Goal: Browse casually

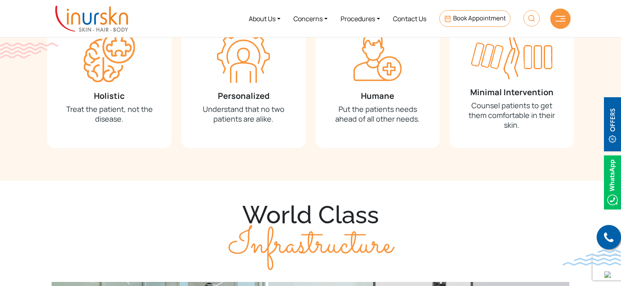
scroll to position [732, 0]
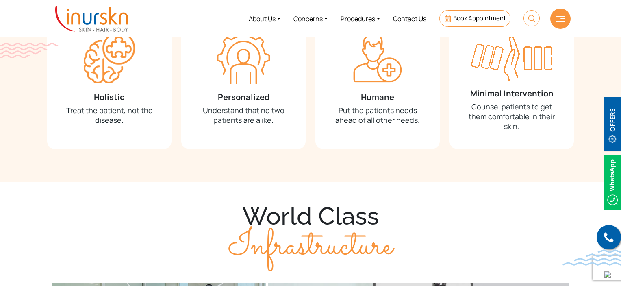
drag, startPoint x: 398, startPoint y: 245, endPoint x: 237, endPoint y: 216, distance: 163.7
click at [237, 216] on div "World Class Infrastructure" at bounding box center [310, 231] width 520 height 60
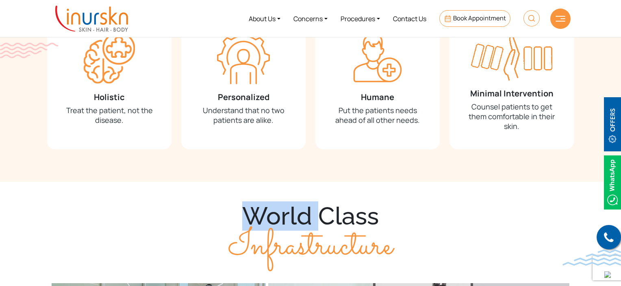
click at [237, 216] on div "World Class Infrastructure" at bounding box center [310, 231] width 520 height 60
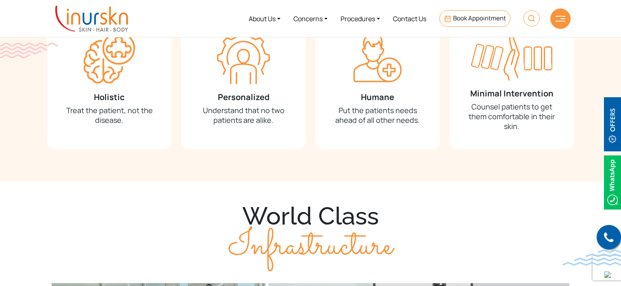
drag, startPoint x: 237, startPoint y: 216, endPoint x: 394, endPoint y: 254, distance: 161.2
click at [394, 254] on div "World Class Infrastructure" at bounding box center [310, 231] width 520 height 60
drag, startPoint x: 394, startPoint y: 254, endPoint x: 248, endPoint y: 207, distance: 153.7
click at [248, 207] on div "World Class Infrastructure" at bounding box center [310, 231] width 520 height 60
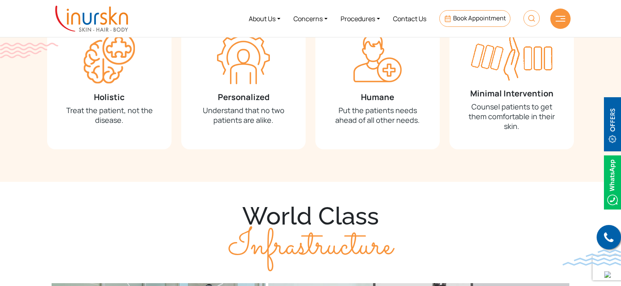
click at [248, 207] on div "World Class Infrastructure" at bounding box center [310, 231] width 520 height 60
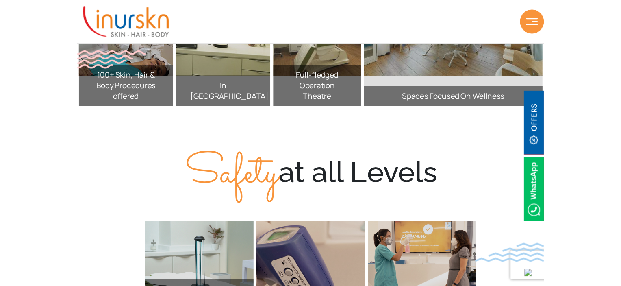
scroll to position [1066, 0]
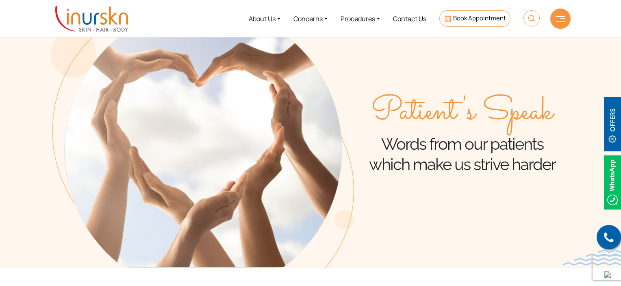
scroll to position [41, 0]
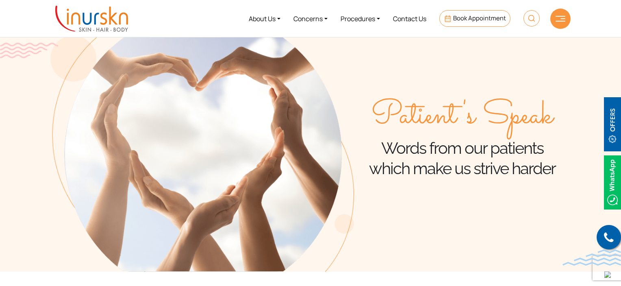
click at [343, 89] on img at bounding box center [202, 138] width 304 height 267
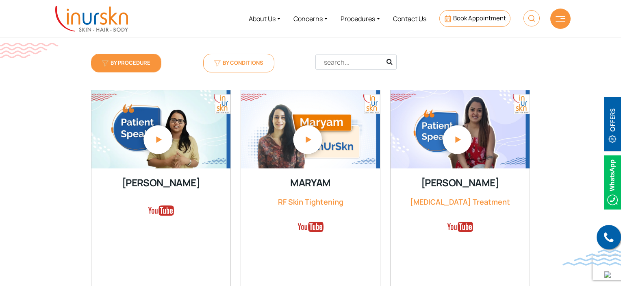
scroll to position [295, 0]
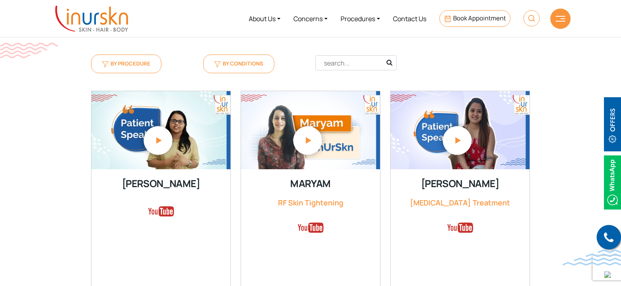
click at [101, 16] on img at bounding box center [91, 19] width 73 height 26
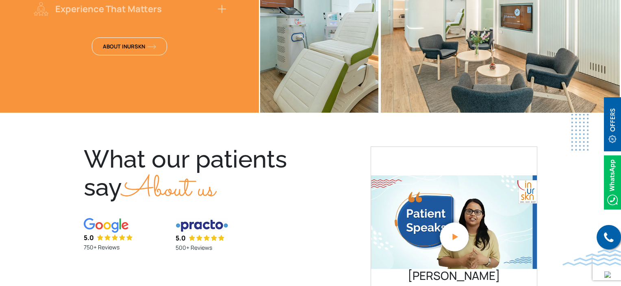
scroll to position [1757, 0]
